Goal: Task Accomplishment & Management: Use online tool/utility

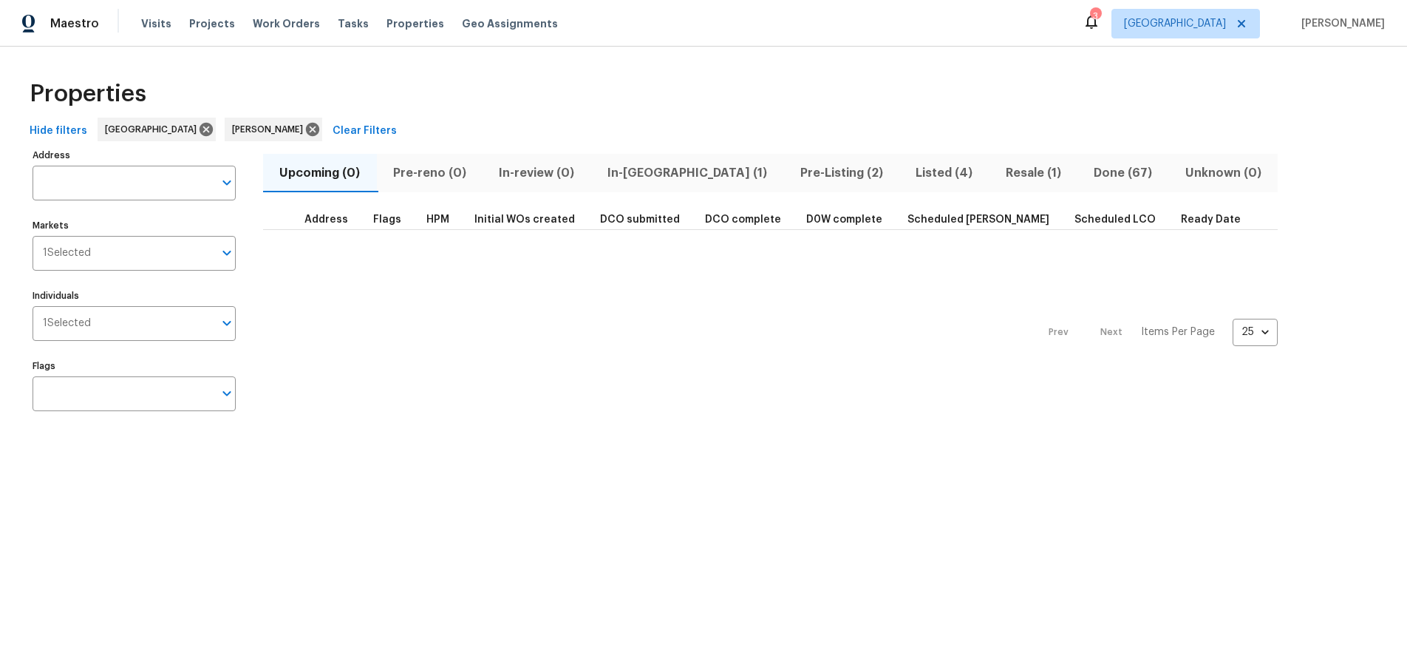
click at [155, 449] on html "Maestro Visits Projects Work Orders Tasks Properties Geo Assignments 3 [GEOGRAP…" at bounding box center [703, 224] width 1407 height 449
click at [141, 21] on span "Visits" at bounding box center [156, 23] width 30 height 15
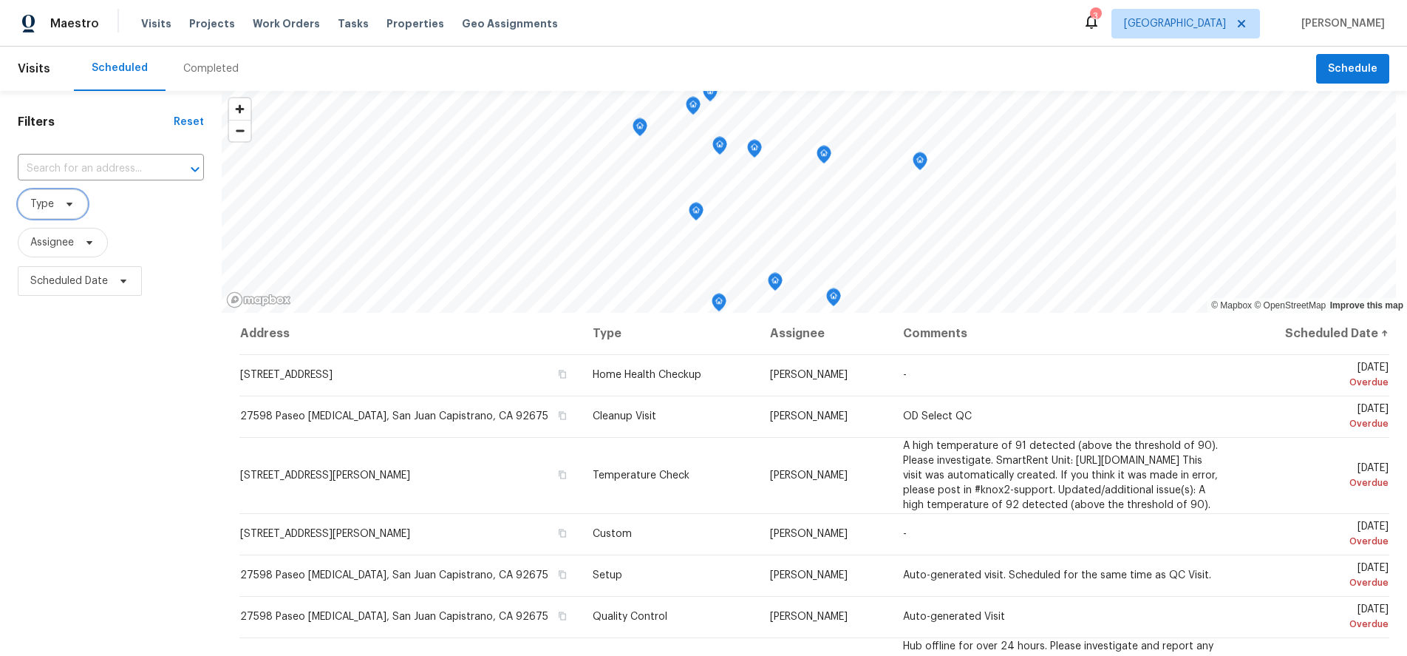
click at [54, 204] on span "Type" at bounding box center [53, 204] width 70 height 30
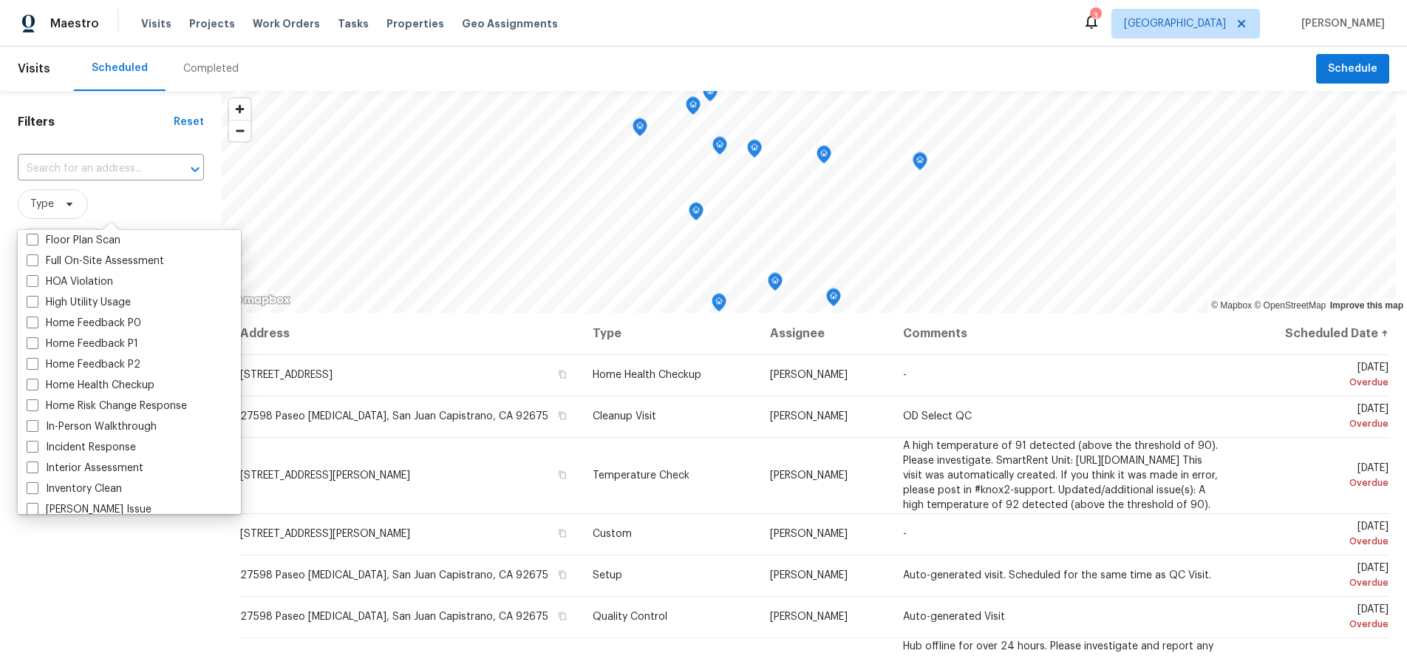
scroll to position [443, 0]
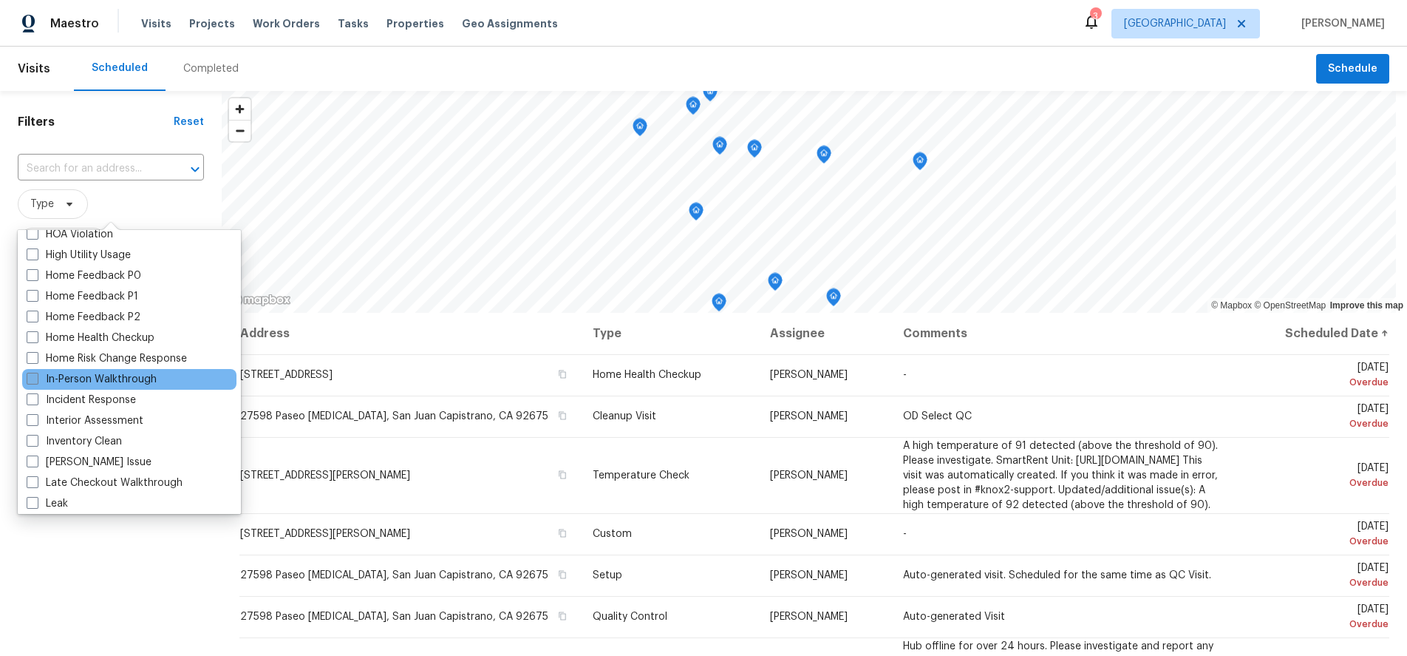
click at [32, 378] on span at bounding box center [33, 378] width 12 height 12
click at [32, 378] on input "In-Person Walkthrough" at bounding box center [32, 377] width 10 height 10
checkbox input "true"
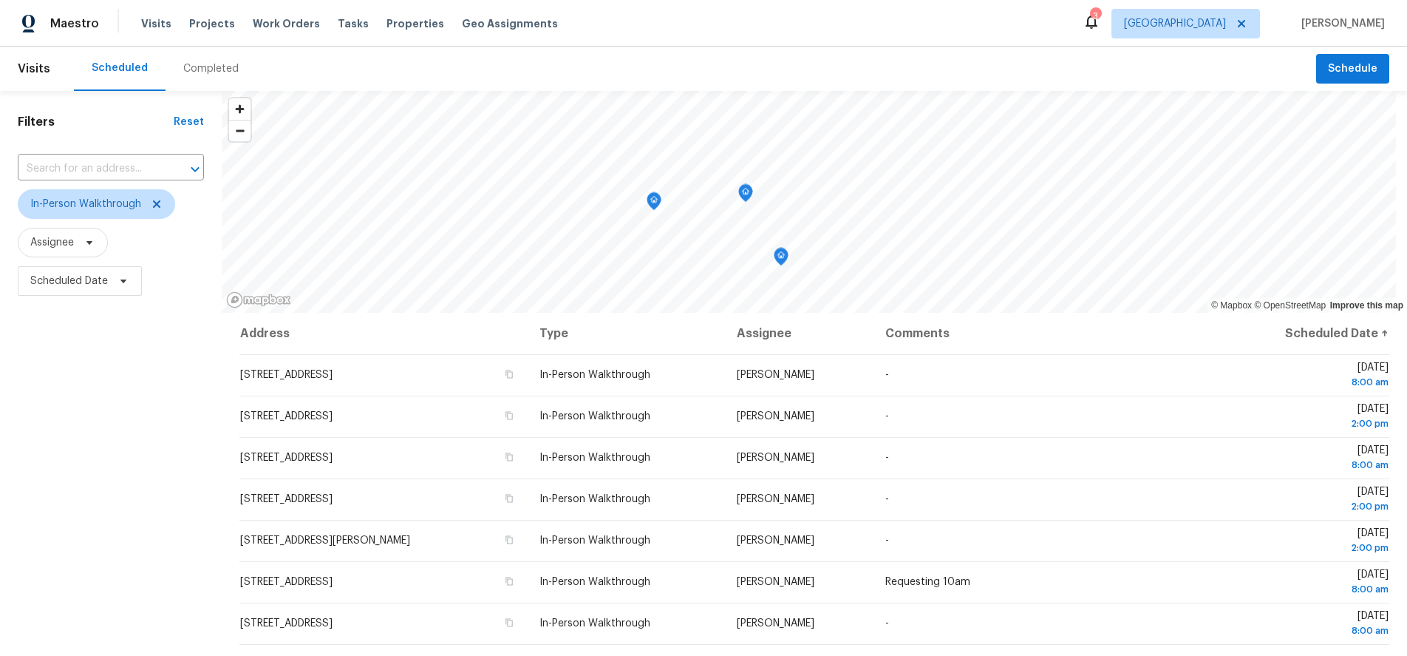
click at [128, 542] on div "Filters Reset ​ In-Person Walkthrough Assignee Scheduled Date" at bounding box center [111, 464] width 222 height 746
click at [88, 286] on span "Scheduled Date" at bounding box center [69, 280] width 78 height 15
select select "7"
select select "2025"
select select "8"
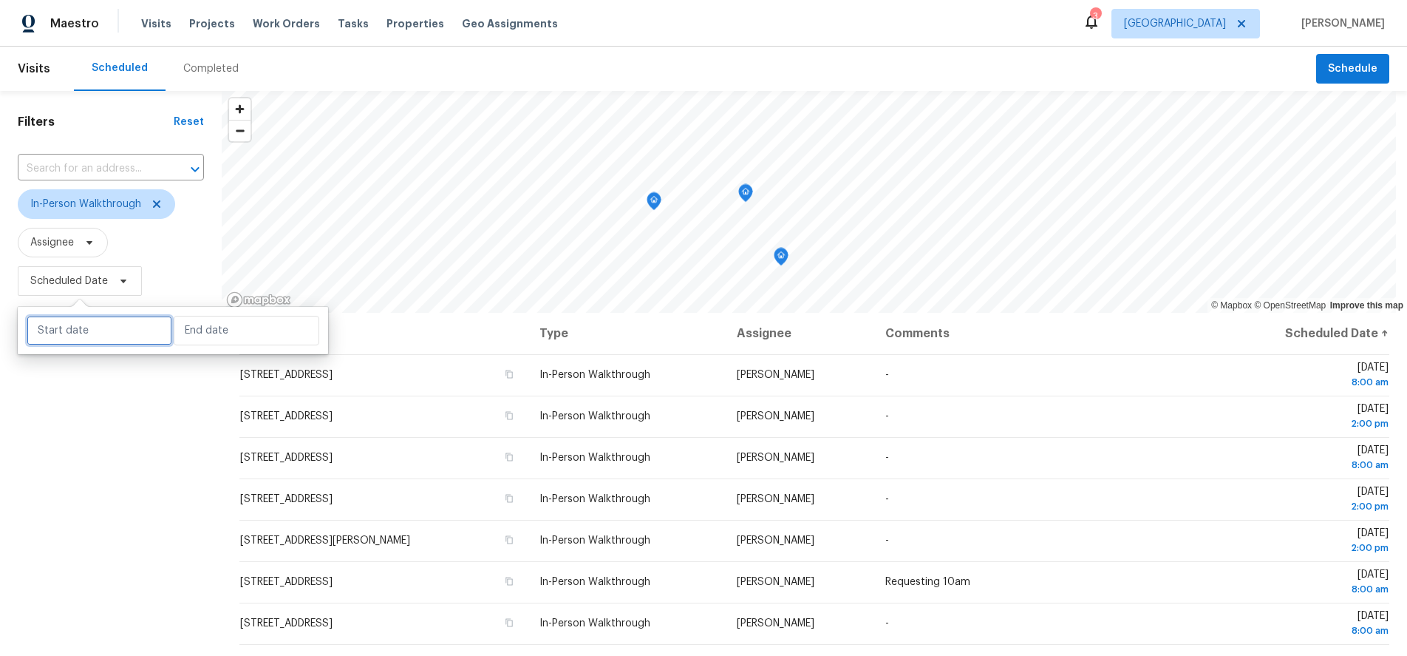
select select "2025"
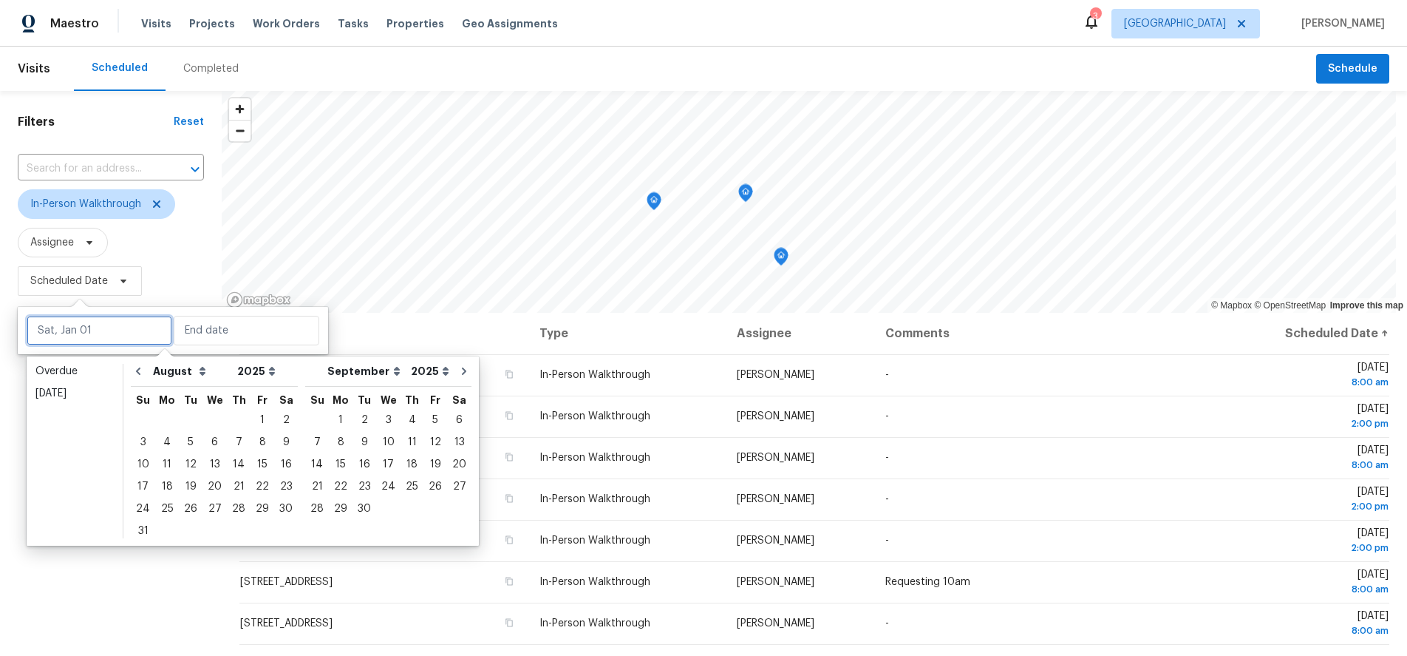
click at [86, 321] on input "text" at bounding box center [100, 331] width 146 height 30
click at [169, 489] on div "18" at bounding box center [167, 486] width 24 height 21
type input "[DATE]"
click at [169, 489] on div "18" at bounding box center [167, 486] width 24 height 21
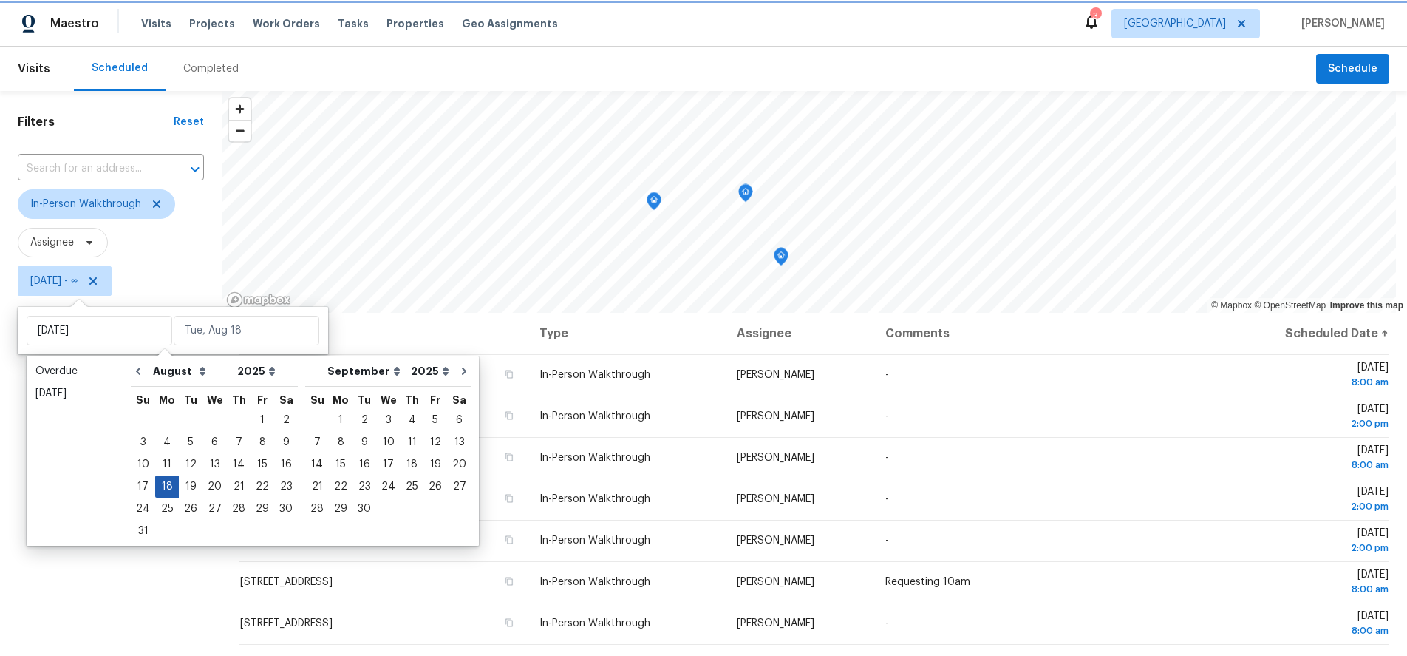
type input "[DATE]"
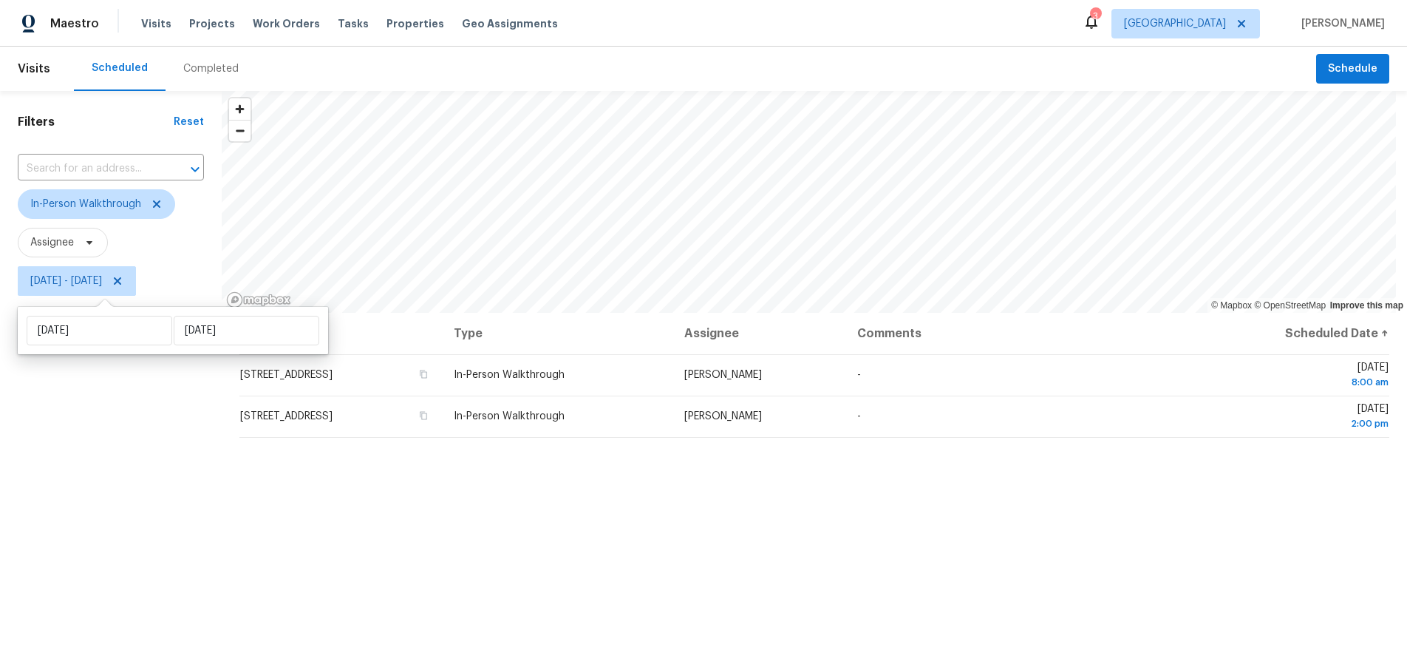
click at [79, 496] on div "Filters Reset ​ In-Person Walkthrough Assignee [DATE] - [DATE]" at bounding box center [111, 464] width 222 height 746
click at [136, 281] on span "[DATE] - [DATE]" at bounding box center [77, 281] width 118 height 30
click at [215, 325] on input "[DATE]" at bounding box center [247, 331] width 146 height 30
select select "7"
select select "2025"
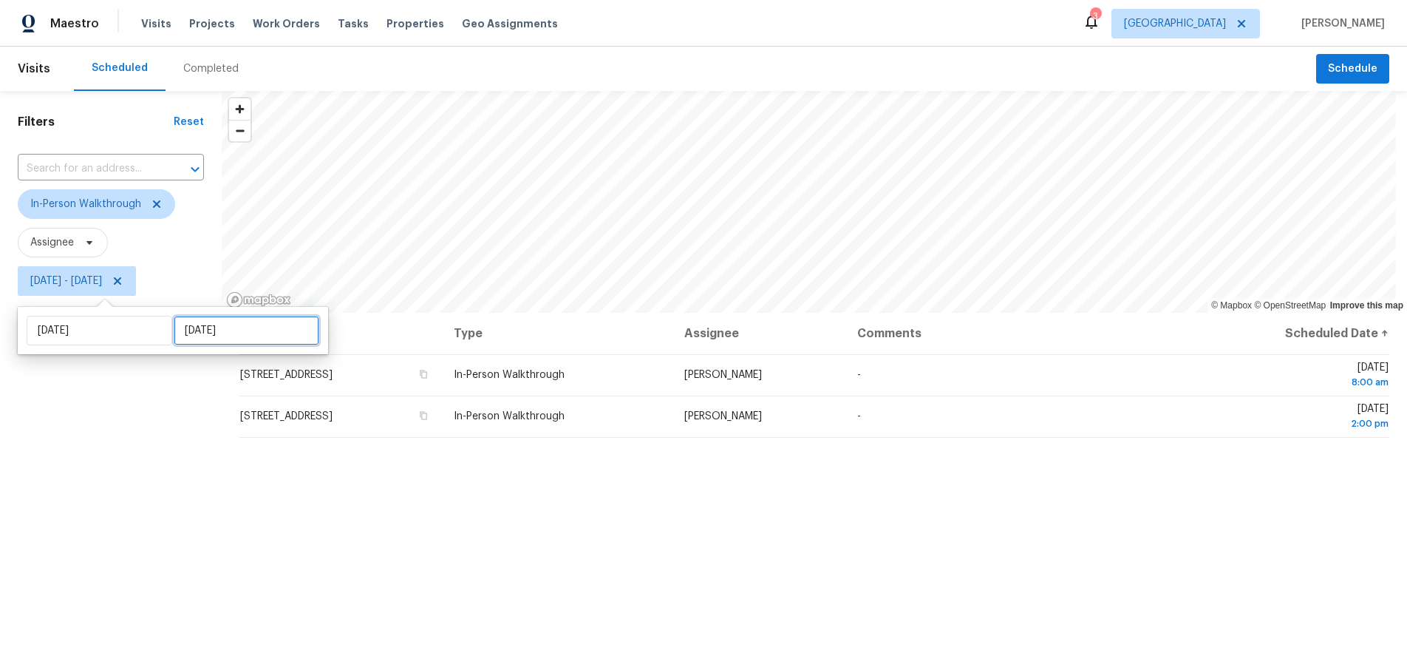
select select "8"
select select "2025"
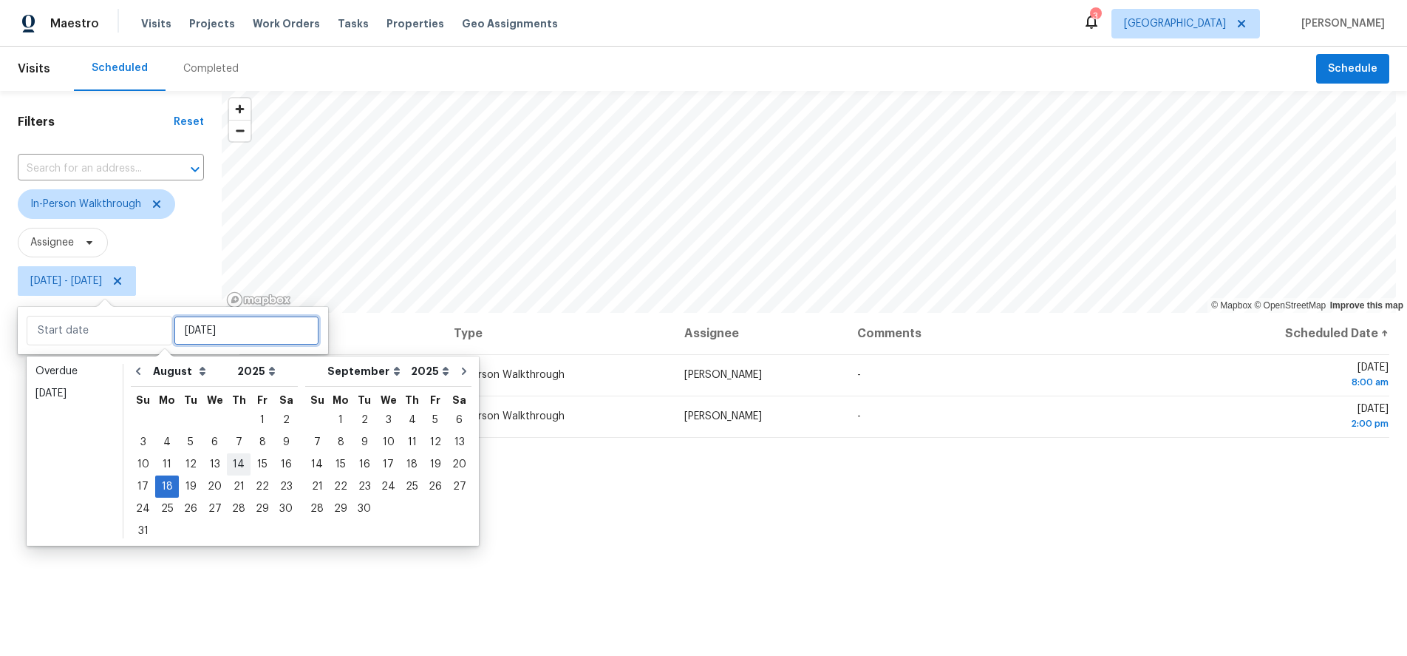
type input "[DATE]"
click at [256, 486] on div "22" at bounding box center [263, 486] width 24 height 21
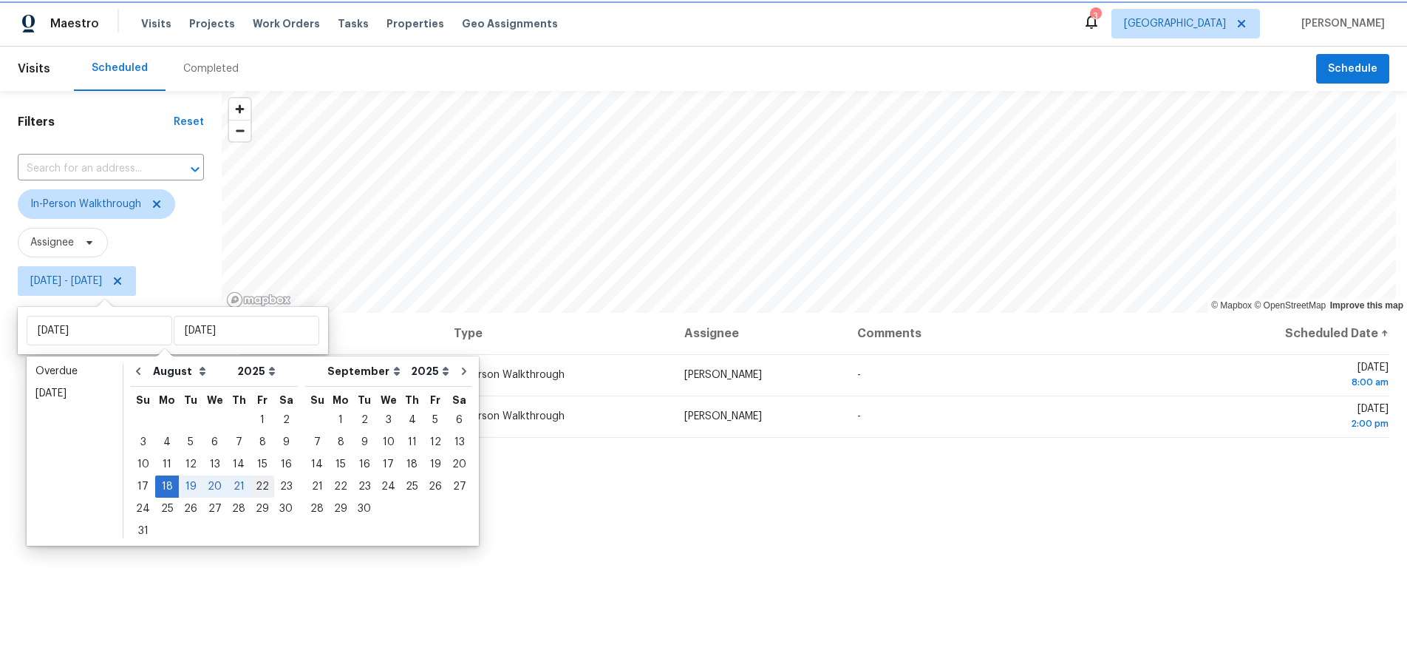
type input "[DATE]"
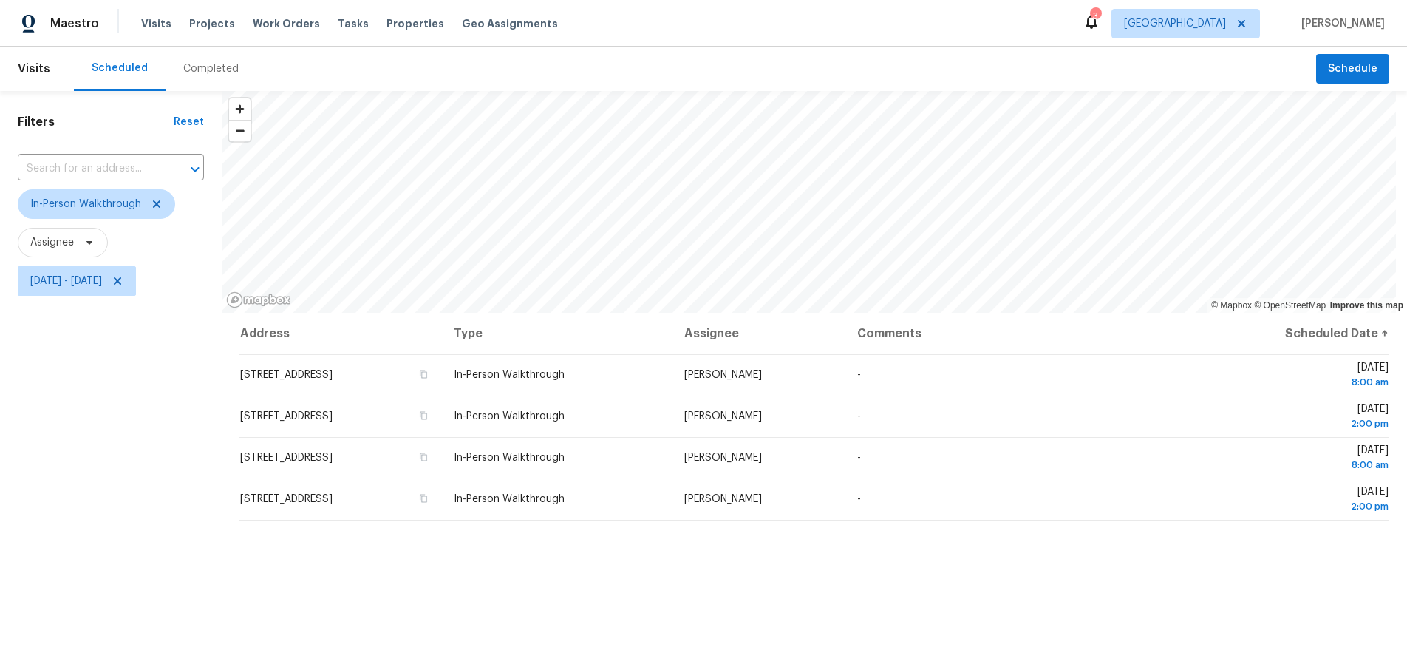
click at [111, 469] on div "Filters Reset ​ In-Person Walkthrough Assignee [DATE] - [DATE]" at bounding box center [111, 464] width 222 height 746
click at [121, 277] on icon at bounding box center [117, 280] width 7 height 7
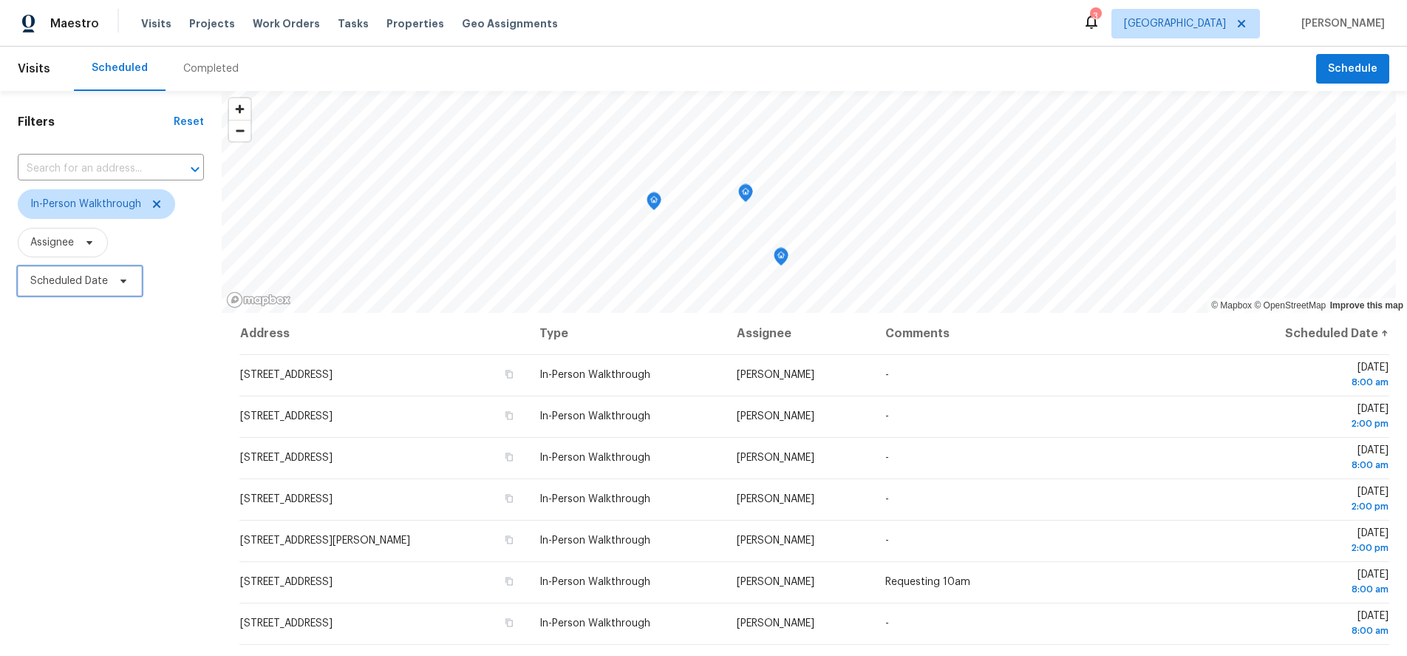
click at [102, 279] on span "Scheduled Date" at bounding box center [69, 280] width 78 height 15
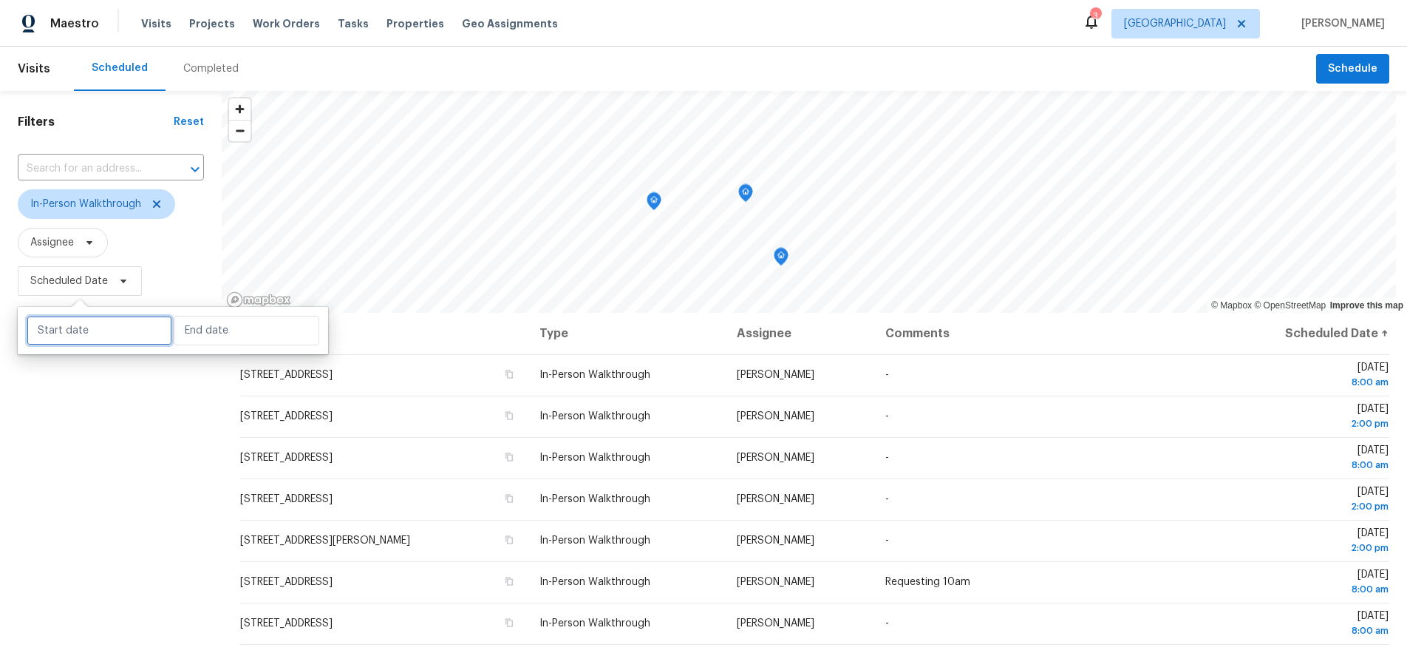
click at [101, 332] on input "text" at bounding box center [100, 331] width 146 height 30
select select "7"
select select "2025"
select select "8"
select select "2025"
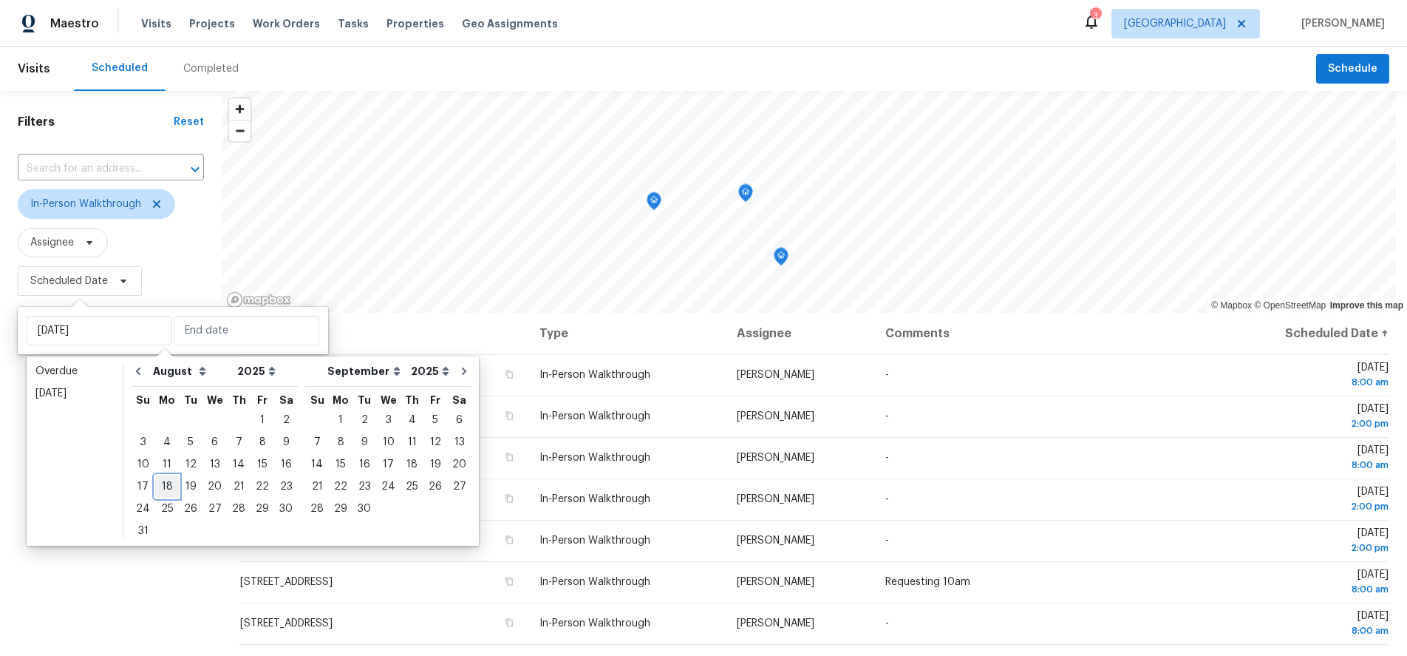
click at [162, 488] on div "18" at bounding box center [167, 486] width 24 height 21
type input "[DATE]"
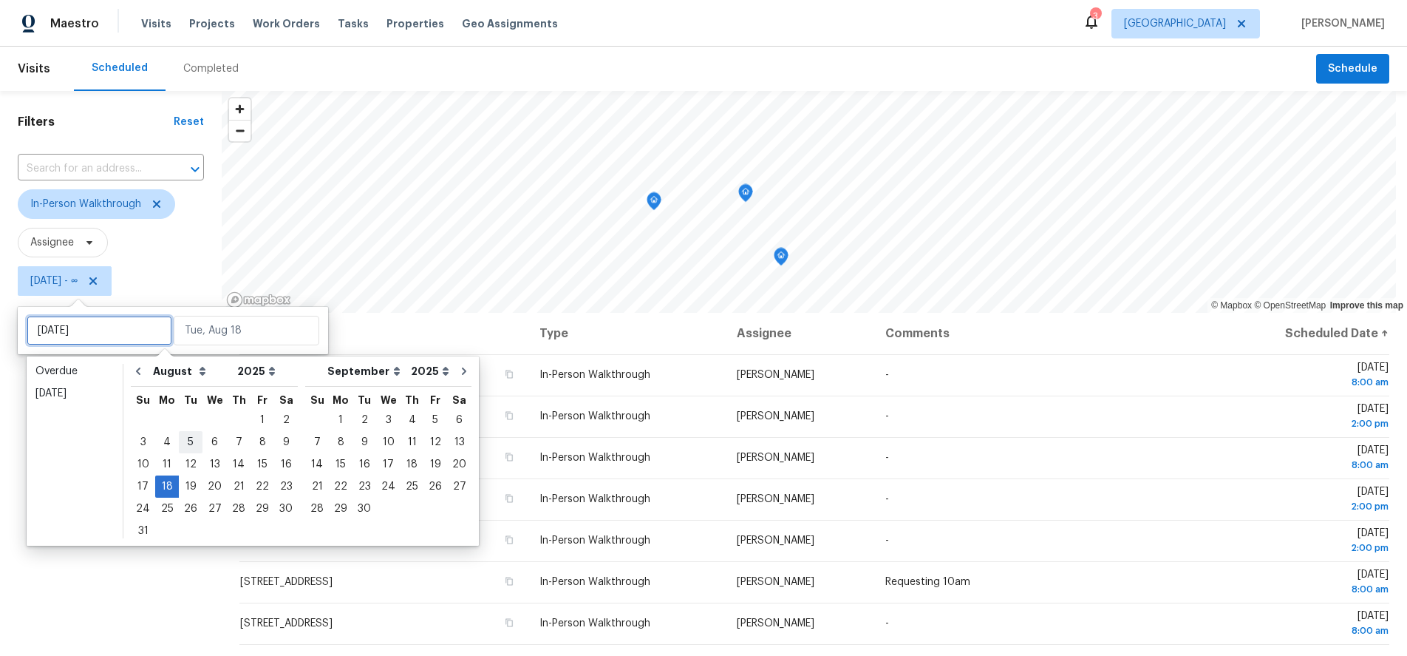
type input "[DATE]"
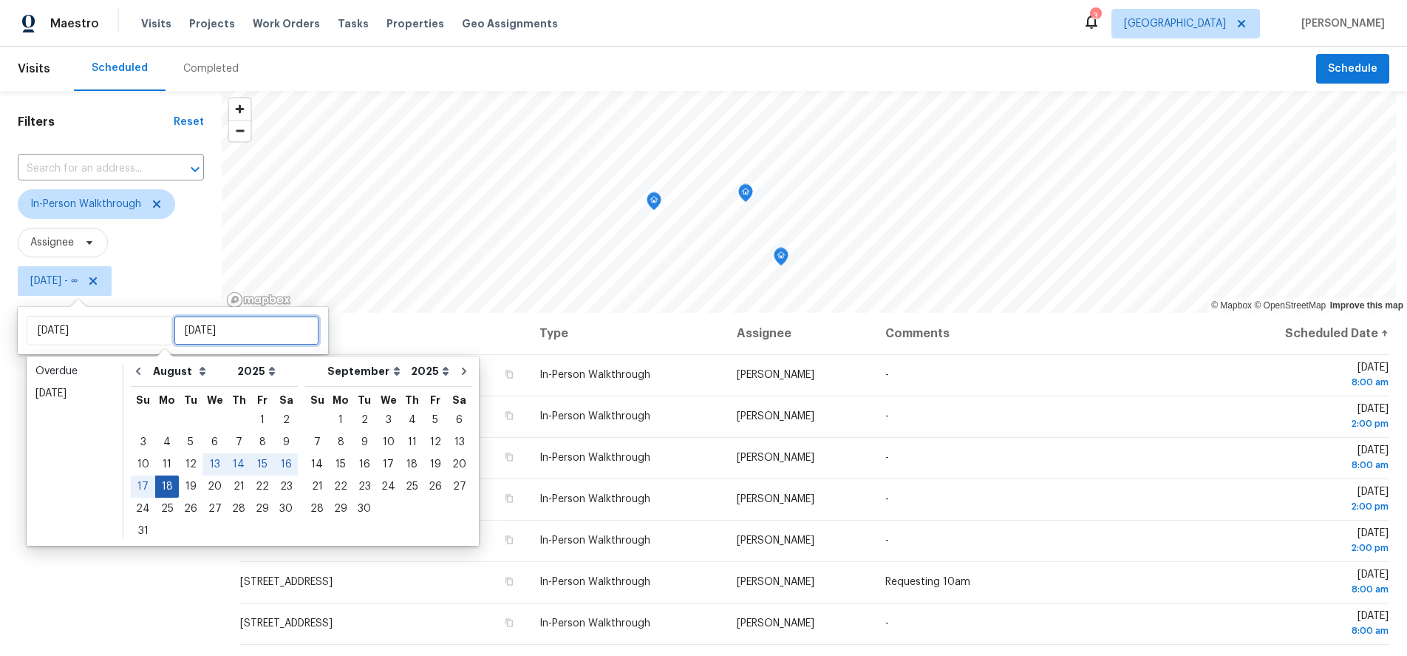
type input "[DATE]"
click at [164, 483] on div "18" at bounding box center [167, 486] width 24 height 21
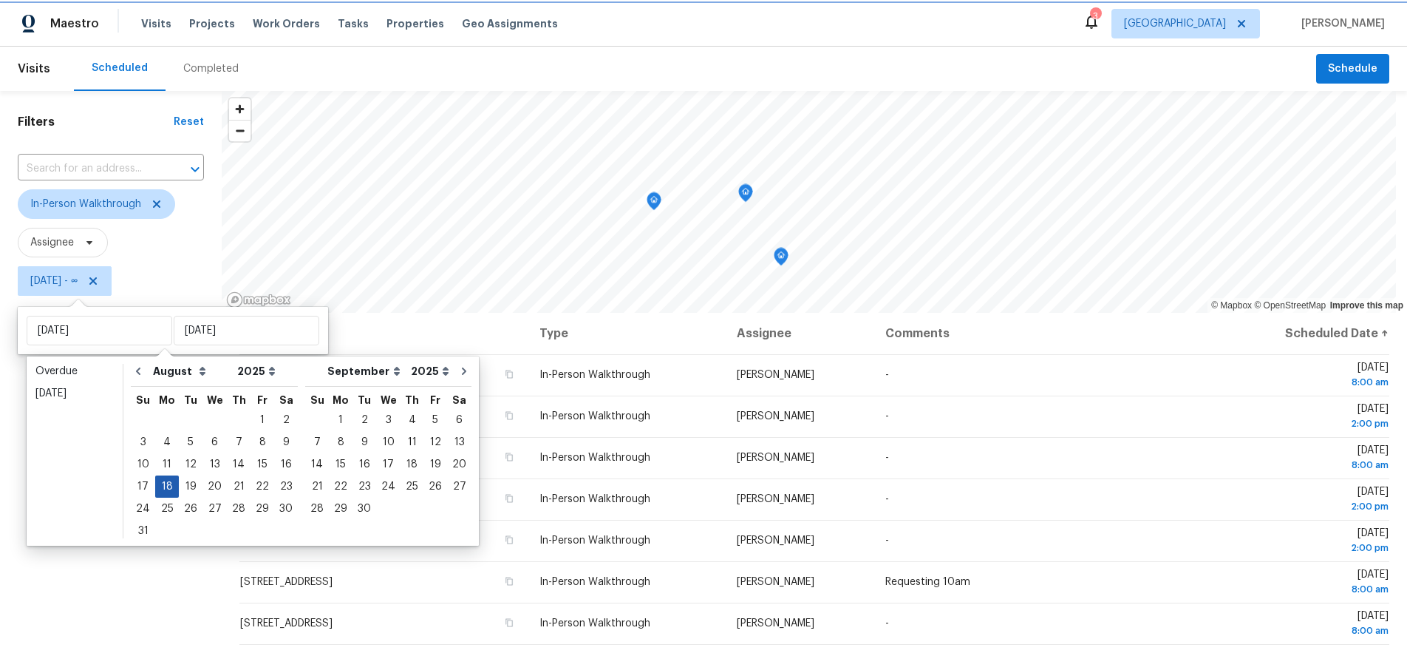
type input "[DATE]"
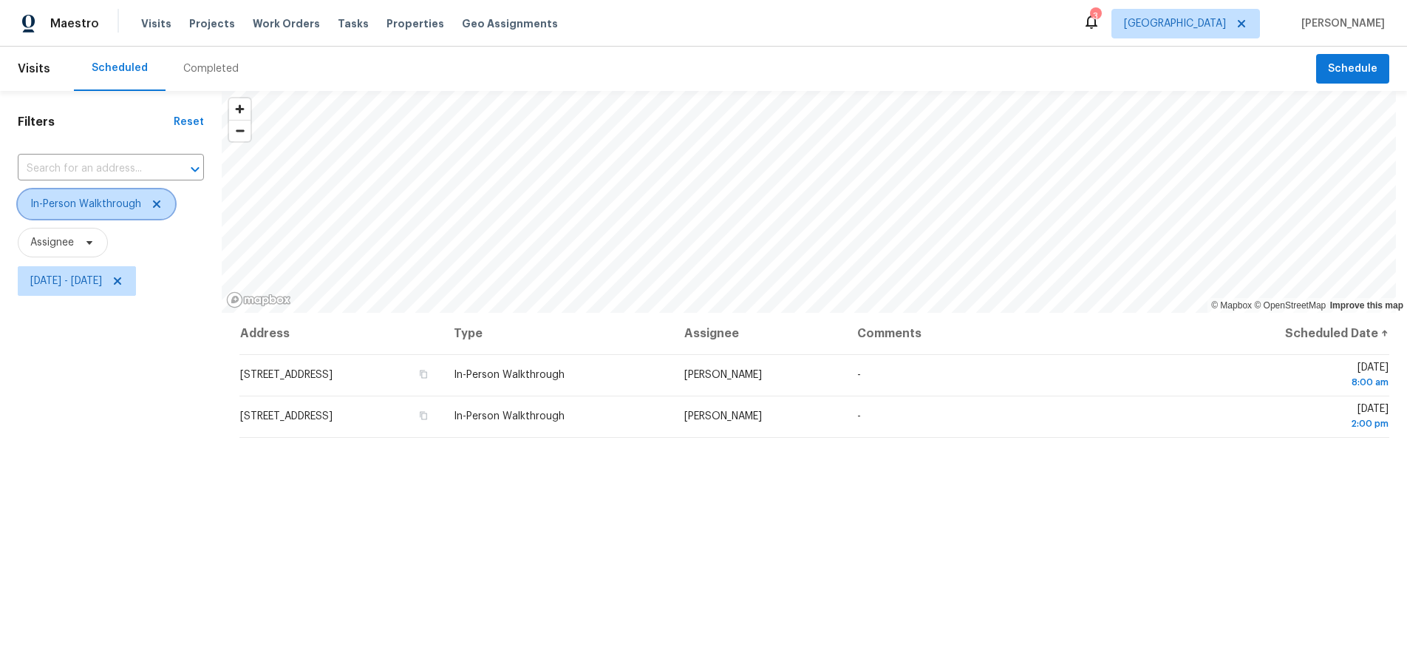
click at [152, 205] on icon at bounding box center [157, 204] width 12 height 12
